Goal: Task Accomplishment & Management: Use online tool/utility

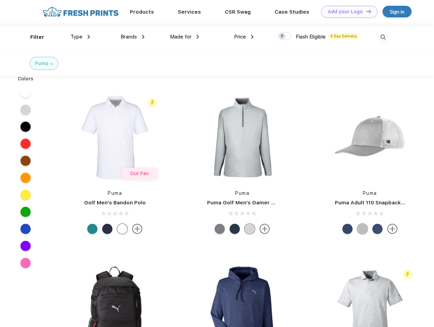
scroll to position [0, 0]
click at [347, 12] on link "Add your Logo Design Tool" at bounding box center [349, 12] width 56 height 12
click at [0, 0] on div "Design Tool" at bounding box center [0, 0] width 0 height 0
click at [366, 11] on link "Add your Logo Design Tool" at bounding box center [349, 12] width 56 height 12
click at [33, 37] on div "Filter" at bounding box center [37, 37] width 14 height 8
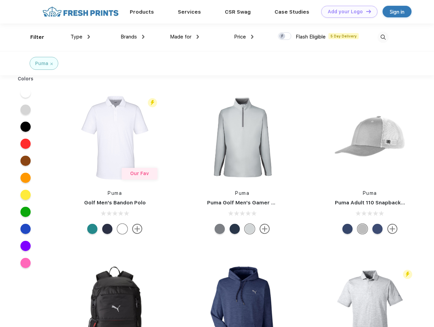
click at [80, 37] on span "Type" at bounding box center [77, 37] width 12 height 6
click at [133, 37] on span "Brands" at bounding box center [129, 37] width 16 height 6
click at [185, 37] on span "Made for" at bounding box center [180, 37] width 21 height 6
click at [244, 37] on span "Price" at bounding box center [240, 37] width 12 height 6
click at [285, 36] on div at bounding box center [284, 35] width 13 height 7
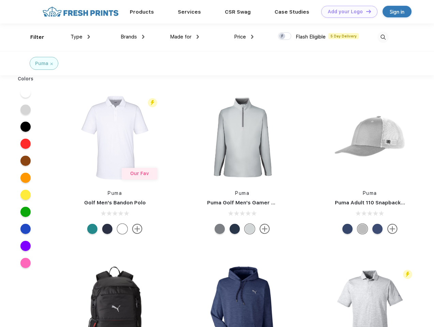
click at [282, 36] on input "checkbox" at bounding box center [280, 34] width 4 height 4
click at [383, 37] on img at bounding box center [382, 37] width 11 height 11
